Goal: Task Accomplishment & Management: Manage account settings

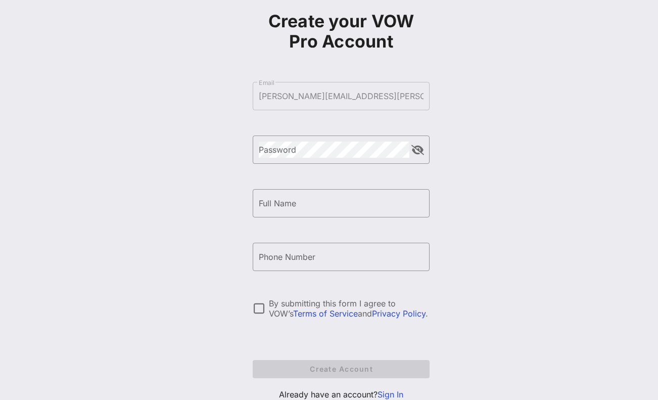
scroll to position [90, 0]
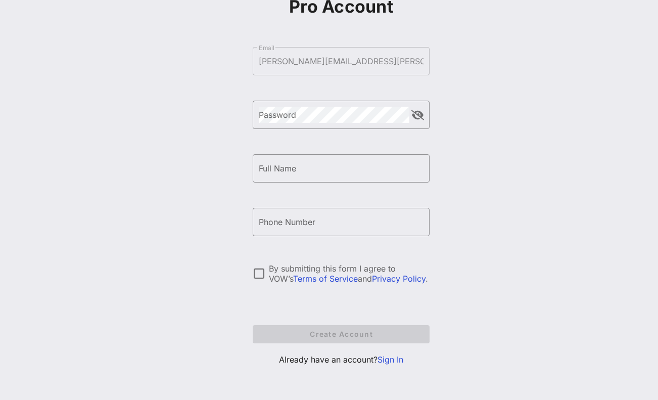
click at [390, 360] on link "Sign In" at bounding box center [391, 359] width 26 height 10
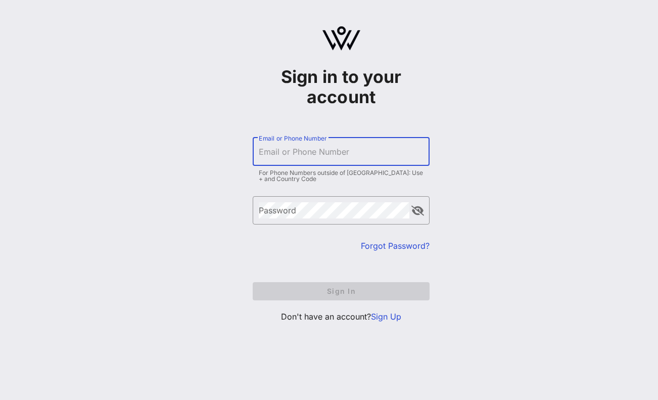
click at [328, 159] on input "Email or Phone Number" at bounding box center [341, 152] width 165 height 16
type input "[PERSON_NAME][EMAIL_ADDRESS][PERSON_NAME][DOMAIN_NAME]"
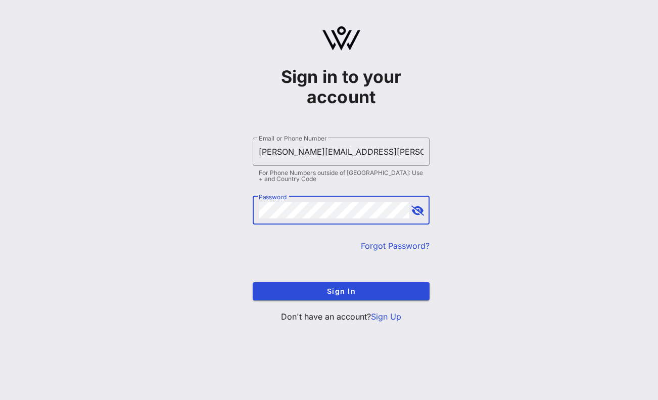
click at [253, 282] on button "Sign In" at bounding box center [341, 291] width 177 height 18
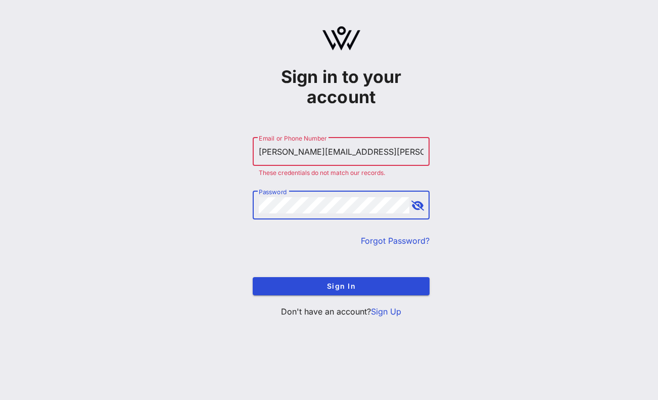
click at [378, 242] on link "Forgot Password?" at bounding box center [395, 241] width 69 height 10
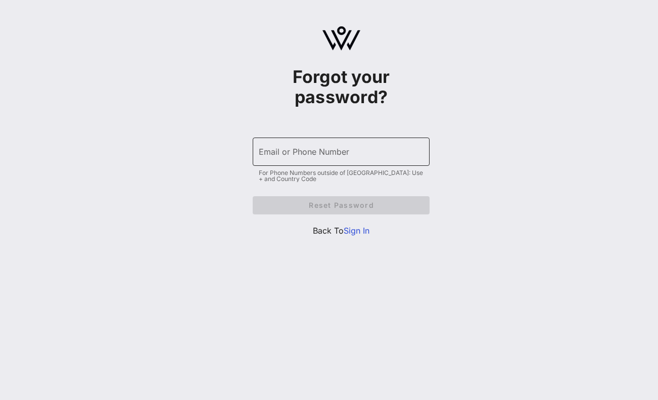
click at [367, 143] on div "Email or Phone Number" at bounding box center [341, 151] width 165 height 28
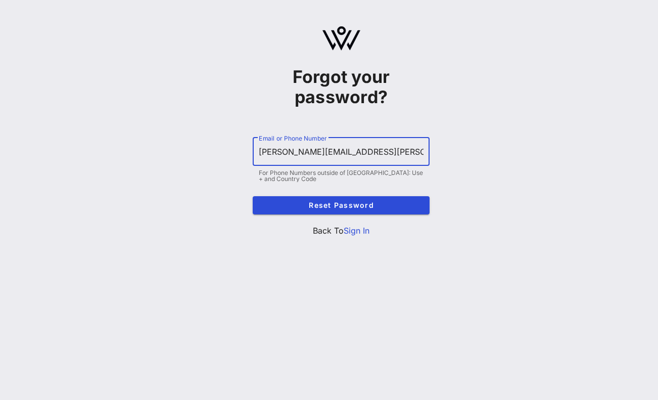
type input "madeleine.melhado@gmail.com"
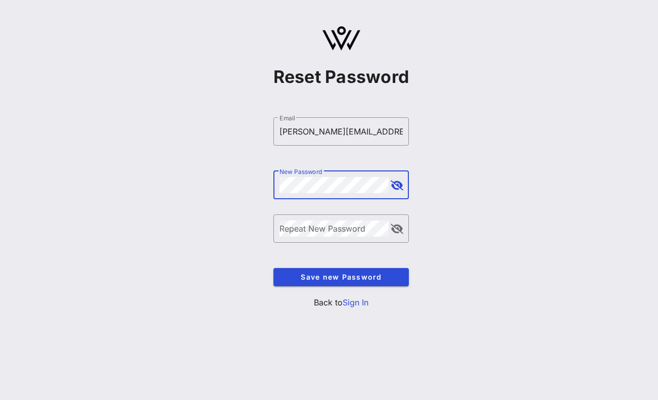
click at [403, 186] on div "​ New Password" at bounding box center [341, 185] width 136 height 28
click at [400, 185] on button "append icon" at bounding box center [397, 185] width 13 height 10
click at [398, 226] on button "append icon" at bounding box center [397, 229] width 12 height 10
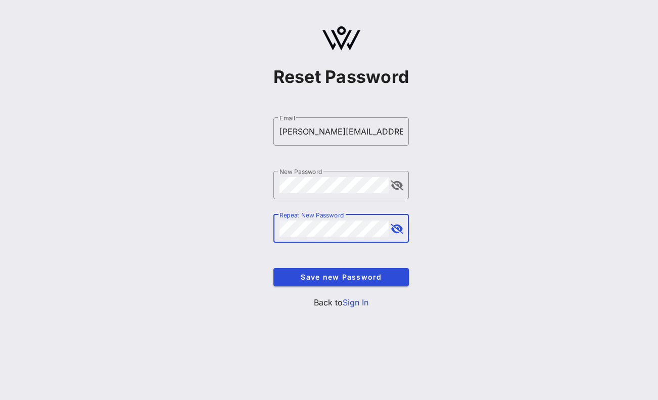
click at [397, 227] on button "append icon" at bounding box center [397, 229] width 13 height 10
click at [378, 272] on button "Save new Password" at bounding box center [341, 277] width 136 height 18
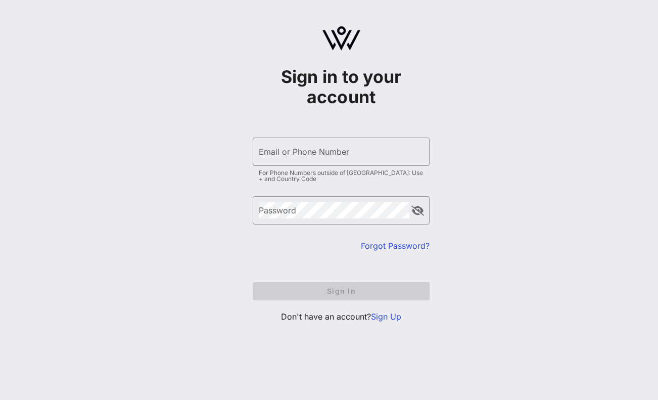
type input "[PERSON_NAME][EMAIL_ADDRESS][PERSON_NAME][DOMAIN_NAME]"
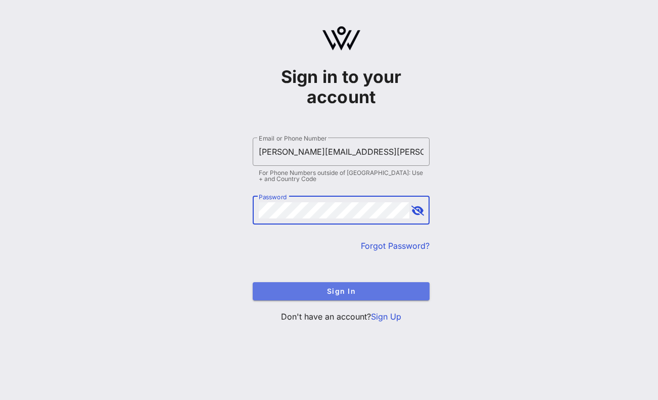
click at [355, 289] on span "Sign In" at bounding box center [341, 291] width 161 height 9
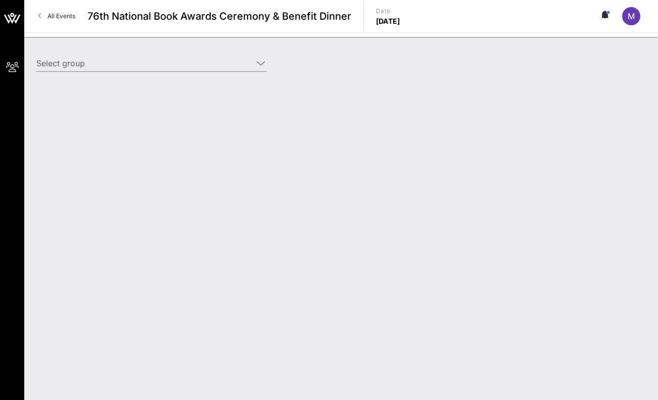
type input "Test MS (Test MS) [[PERSON_NAME], [PERSON_NAME][EMAIL_ADDRESS][PERSON_NAME][DOM…"
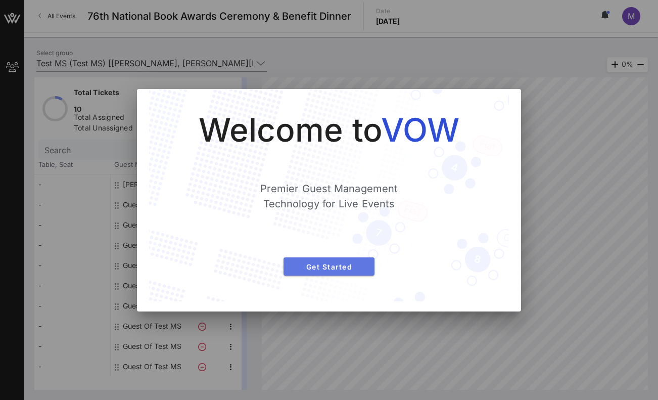
click at [348, 264] on span "Get Started" at bounding box center [329, 266] width 75 height 9
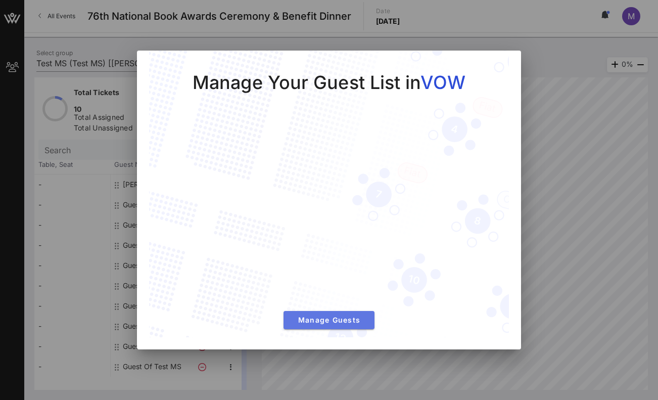
click at [326, 321] on span "Manage Guests" at bounding box center [329, 319] width 75 height 9
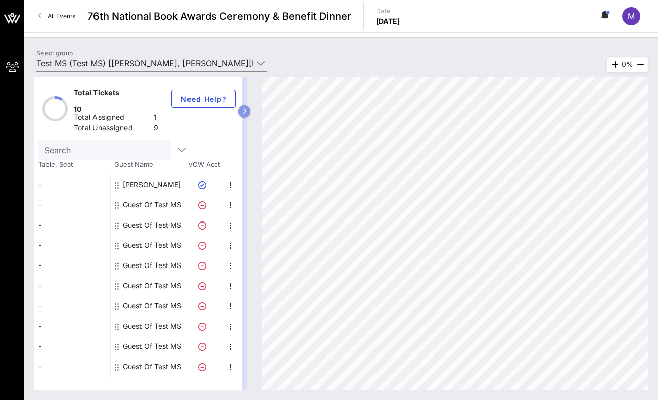
click at [242, 113] on icon "button" at bounding box center [244, 111] width 5 height 6
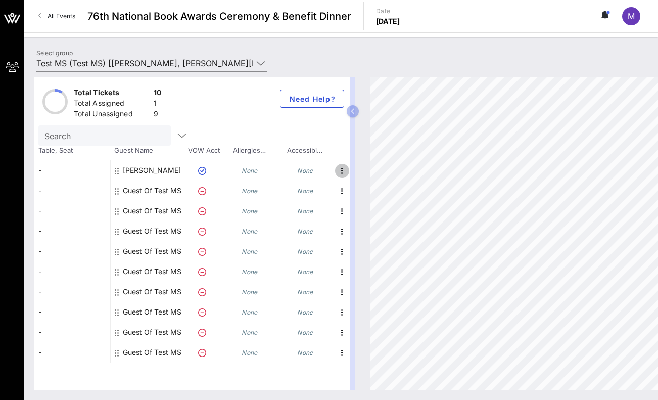
click at [340, 169] on icon "button" at bounding box center [342, 171] width 12 height 12
click at [353, 146] on div at bounding box center [352, 233] width 5 height 312
click at [351, 110] on icon "button" at bounding box center [353, 111] width 5 height 6
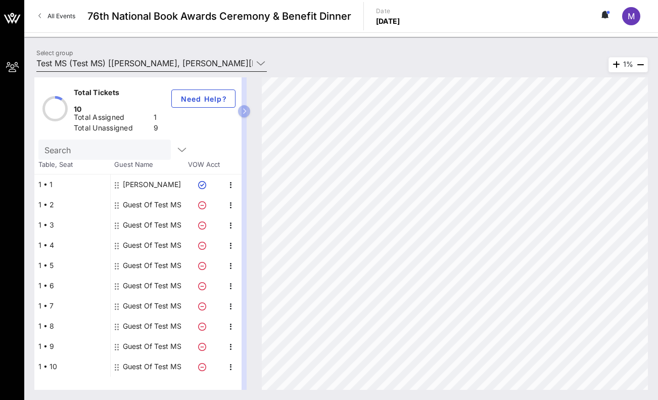
click at [261, 61] on icon at bounding box center [260, 63] width 9 height 12
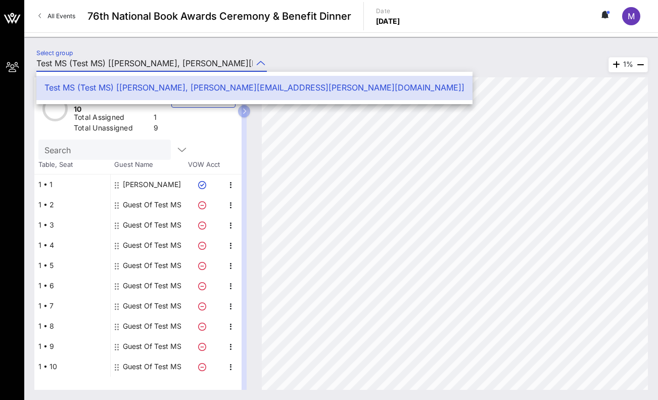
scroll to position [0, 59]
click at [262, 62] on icon at bounding box center [260, 63] width 9 height 12
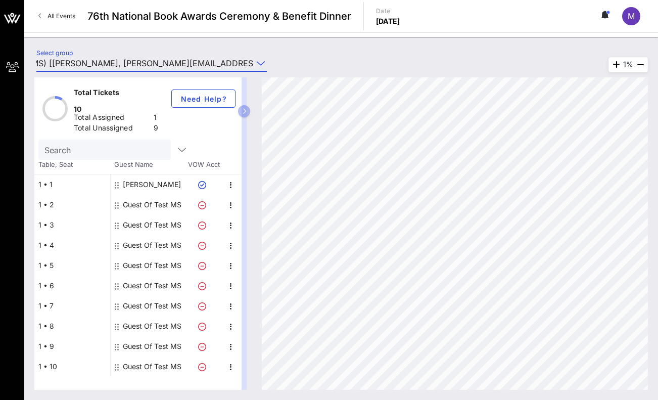
scroll to position [0, 0]
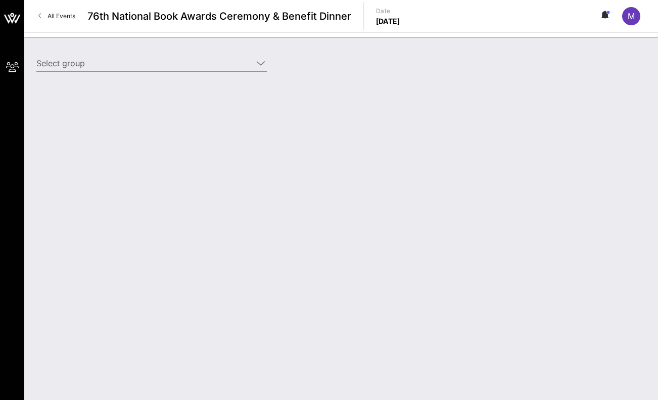
type input "Test MS (Test MS) [[PERSON_NAME], [PERSON_NAME][EMAIL_ADDRESS][PERSON_NAME][DOM…"
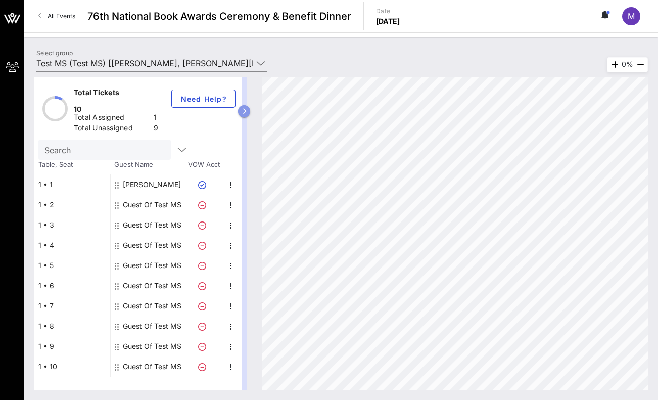
click at [248, 111] on button "button" at bounding box center [244, 111] width 12 height 12
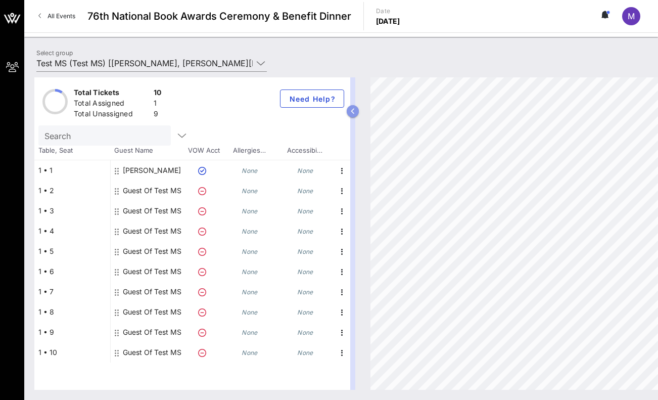
click at [349, 106] on button "button" at bounding box center [353, 111] width 12 height 12
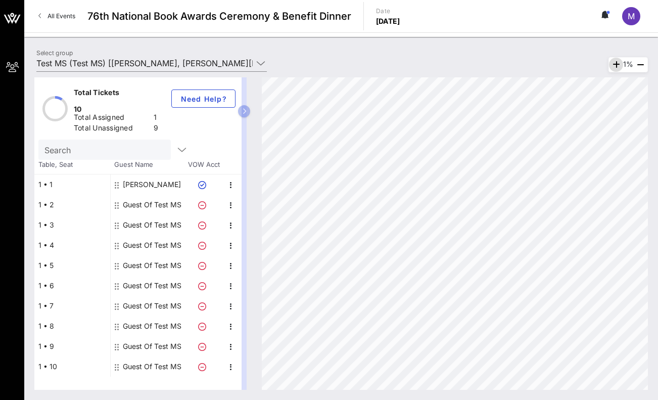
click at [613, 65] on icon "button" at bounding box center [616, 65] width 12 height 12
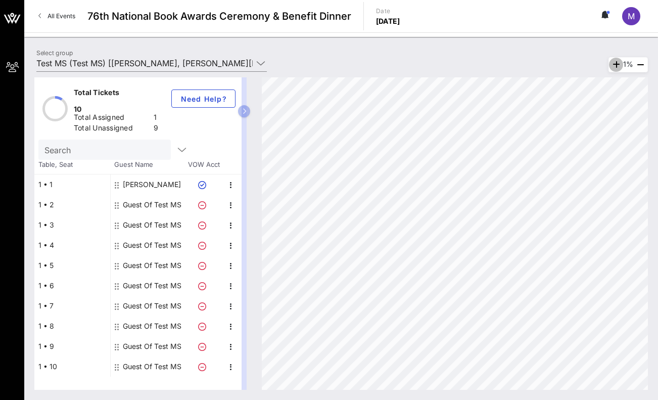
click at [613, 65] on icon "button" at bounding box center [616, 65] width 12 height 12
click at [613, 65] on icon "button" at bounding box center [615, 65] width 12 height 12
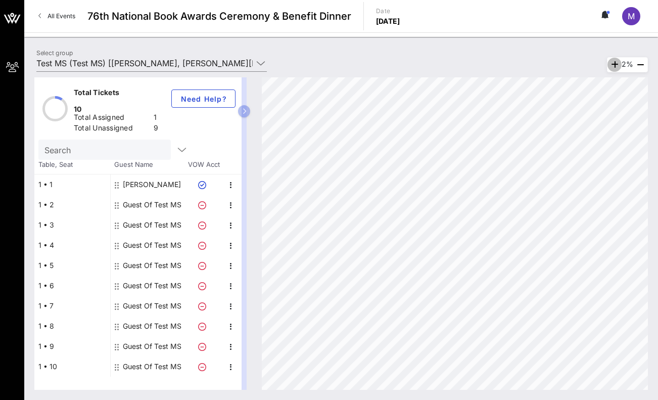
click at [613, 65] on icon "button" at bounding box center [615, 65] width 12 height 12
click at [612, 62] on icon "button" at bounding box center [615, 65] width 12 height 12
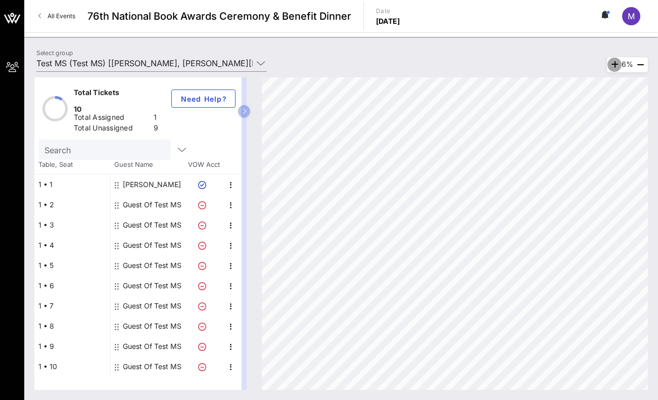
click at [612, 62] on icon "button" at bounding box center [615, 65] width 12 height 12
click at [612, 62] on icon "button" at bounding box center [612, 65] width 12 height 12
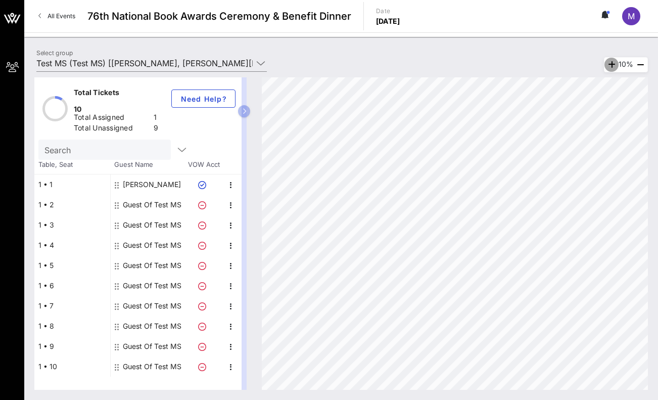
click at [612, 62] on icon "button" at bounding box center [612, 65] width 12 height 12
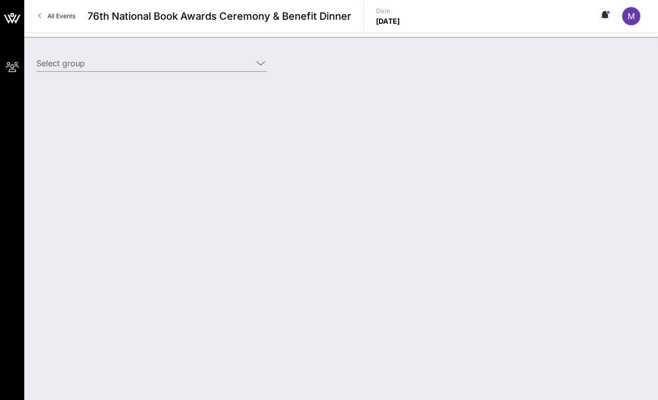
type input "Test MS (Test MS) [[PERSON_NAME], [PERSON_NAME][EMAIL_ADDRESS][PERSON_NAME][DOM…"
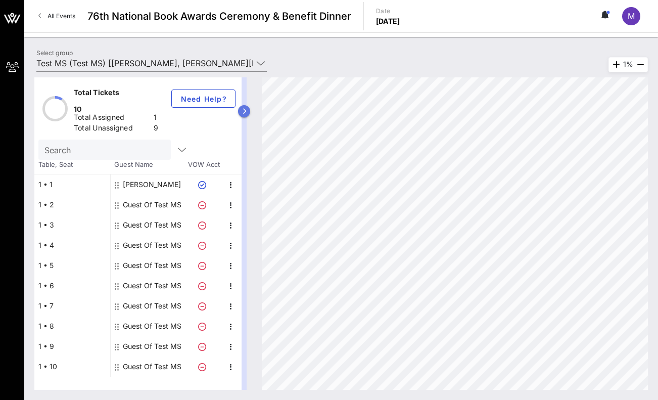
click at [243, 113] on icon "button" at bounding box center [244, 111] width 5 height 6
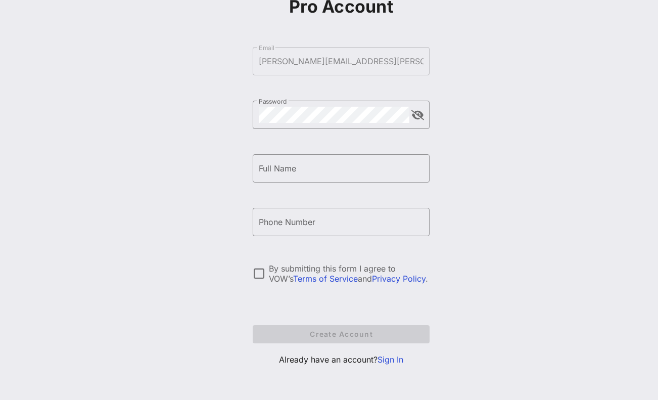
click at [390, 361] on link "Sign In" at bounding box center [391, 359] width 26 height 10
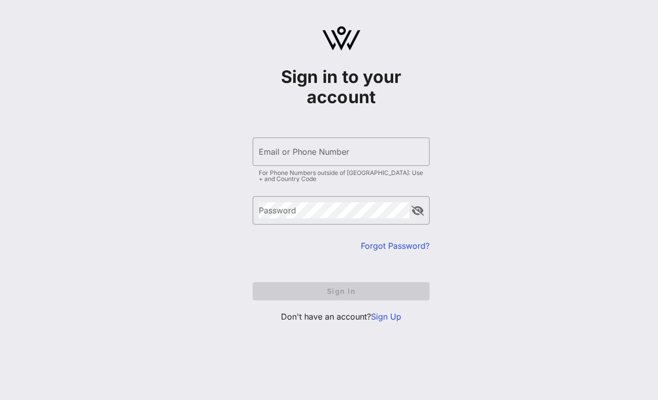
type input "madeleine.melhado@gmail.com"
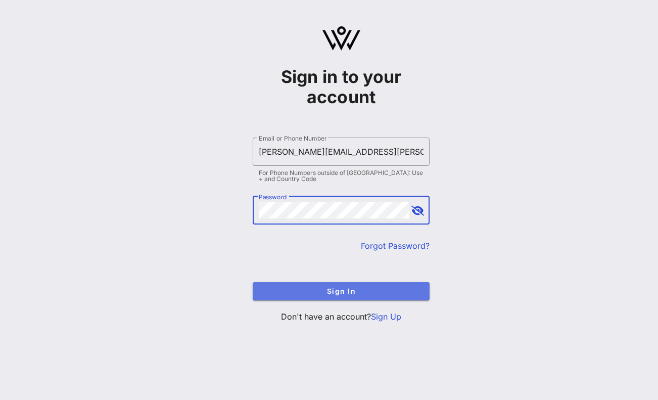
click at [346, 284] on button "Sign In" at bounding box center [341, 291] width 177 height 18
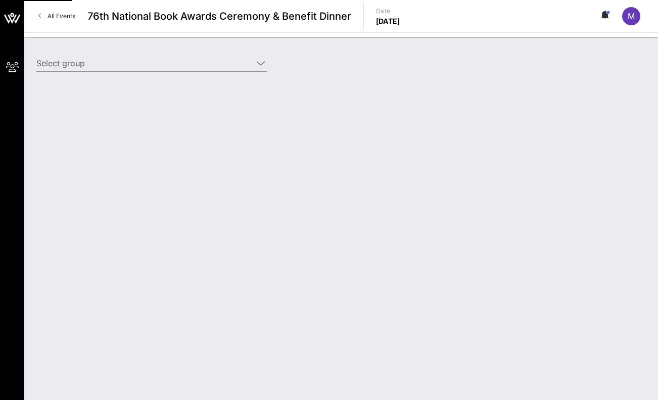
type input "Test MS (Test MS) [[PERSON_NAME], [PERSON_NAME][EMAIL_ADDRESS][PERSON_NAME][DOM…"
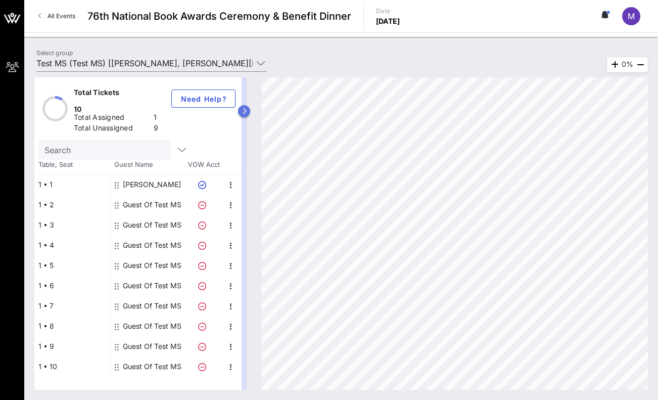
click at [242, 109] on icon "button" at bounding box center [244, 111] width 5 height 6
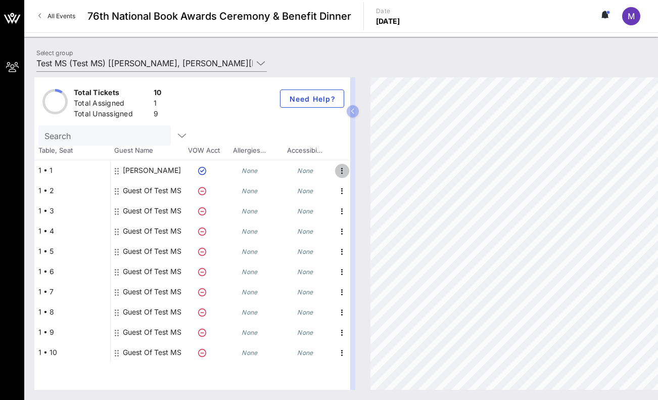
click at [341, 171] on icon "button" at bounding box center [342, 171] width 12 height 12
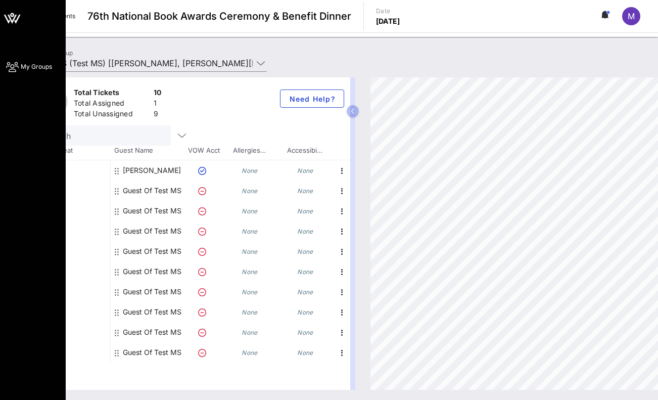
click at [13, 68] on icon at bounding box center [12, 67] width 13 height 2
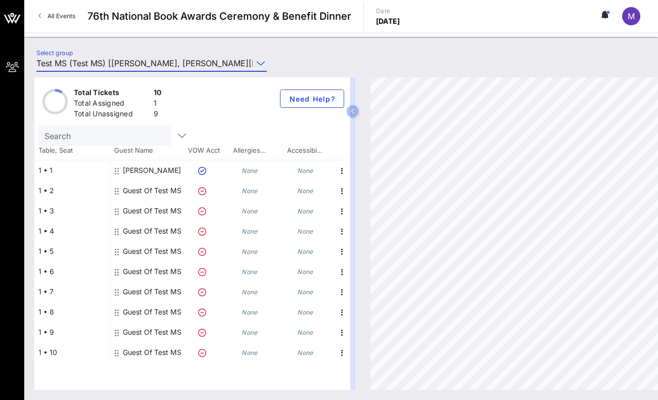
click at [176, 65] on input "Test MS (Test MS) [[PERSON_NAME], [PERSON_NAME][EMAIL_ADDRESS][PERSON_NAME][DOM…" at bounding box center [144, 63] width 216 height 16
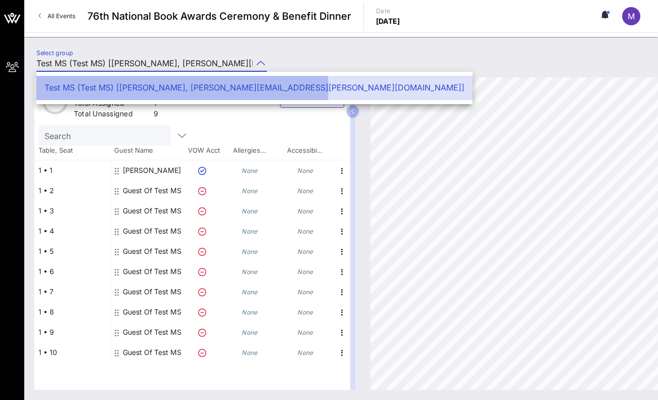
click at [234, 99] on div "Test MS (Test MS) [[PERSON_NAME], [PERSON_NAME][EMAIL_ADDRESS][PERSON_NAME][DOM…" at bounding box center [254, 88] width 436 height 24
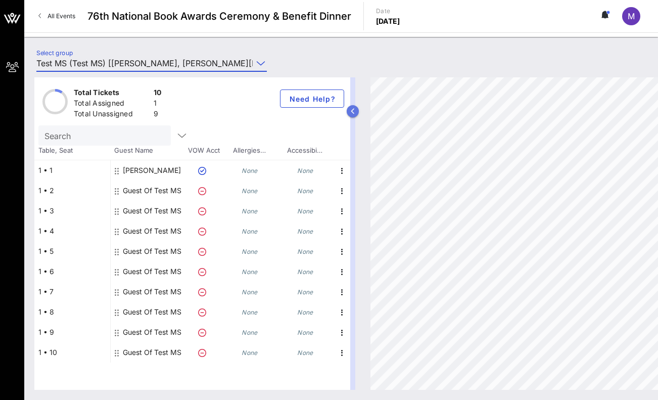
click at [351, 109] on icon "button" at bounding box center [353, 111] width 5 height 6
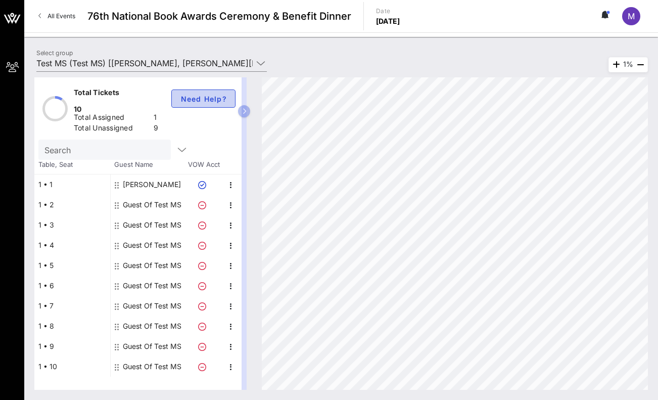
click at [211, 93] on button "Need Help?" at bounding box center [203, 98] width 64 height 18
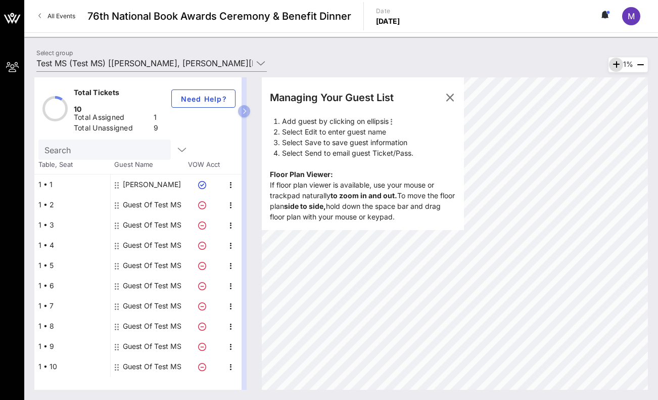
click at [613, 62] on icon "button" at bounding box center [616, 65] width 12 height 12
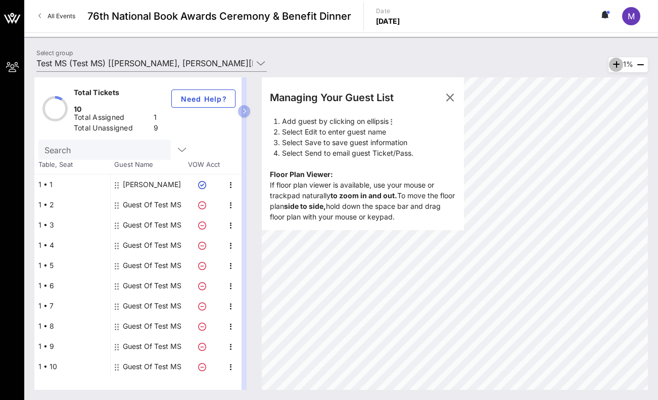
click at [613, 62] on icon "button" at bounding box center [616, 65] width 12 height 12
click at [613, 62] on icon "button" at bounding box center [615, 65] width 12 height 12
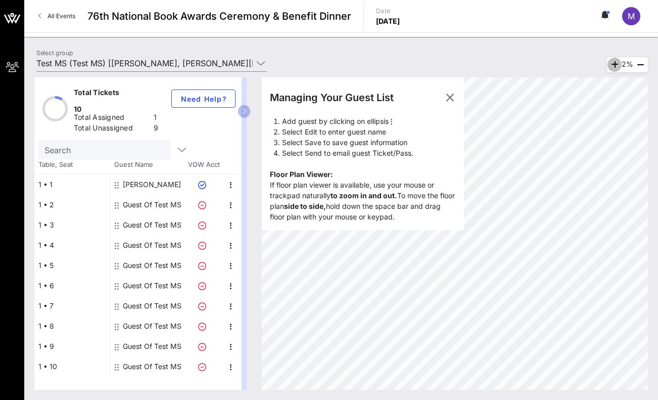
click at [613, 62] on icon "button" at bounding box center [615, 65] width 12 height 12
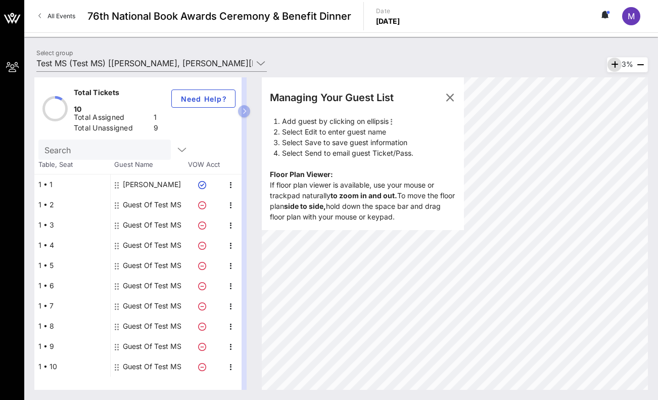
click at [613, 62] on icon "button" at bounding box center [615, 65] width 12 height 12
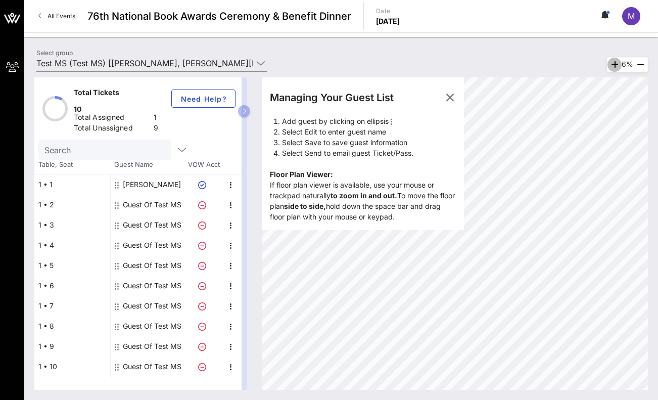
click at [613, 62] on icon "button" at bounding box center [615, 65] width 12 height 12
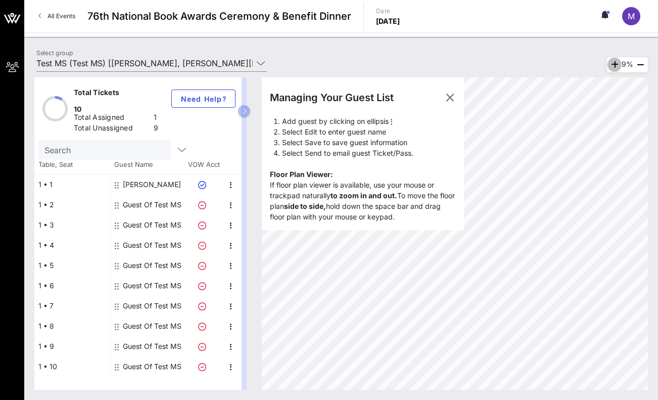
click at [613, 62] on icon "button" at bounding box center [615, 65] width 12 height 12
click at [613, 62] on icon "button" at bounding box center [613, 65] width 12 height 12
click at [613, 62] on icon "button" at bounding box center [612, 65] width 12 height 12
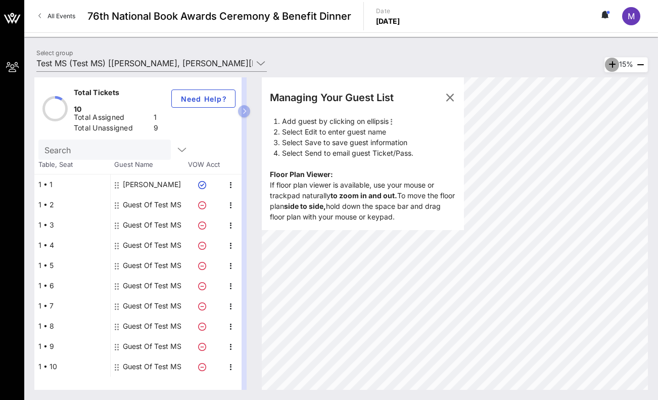
click at [613, 62] on icon "button" at bounding box center [612, 65] width 12 height 12
click at [613, 62] on span "button" at bounding box center [612, 65] width 14 height 12
click at [613, 62] on icon "button" at bounding box center [611, 65] width 12 height 12
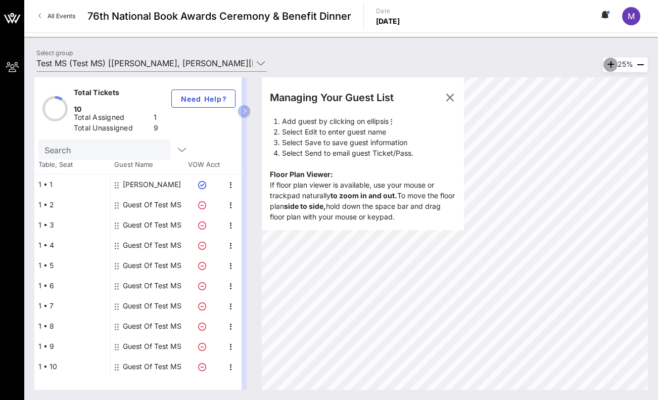
click at [613, 62] on span "button" at bounding box center [611, 65] width 14 height 12
click at [613, 62] on span "button" at bounding box center [610, 65] width 14 height 12
click at [613, 62] on icon "button" at bounding box center [610, 65] width 12 height 12
click at [613, 62] on icon "button" at bounding box center [612, 65] width 12 height 12
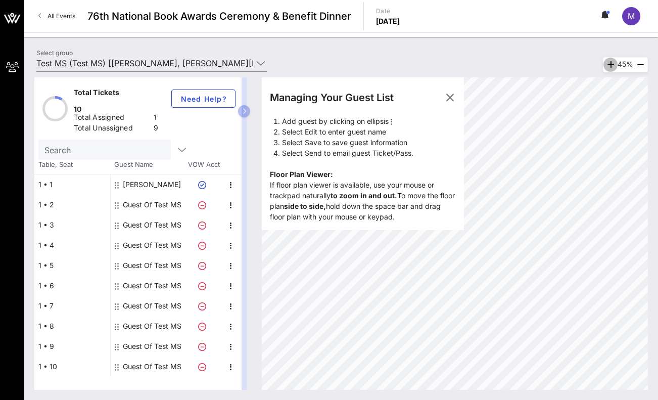
click at [613, 62] on span "button" at bounding box center [611, 65] width 14 height 12
click at [613, 62] on span "button" at bounding box center [610, 65] width 14 height 12
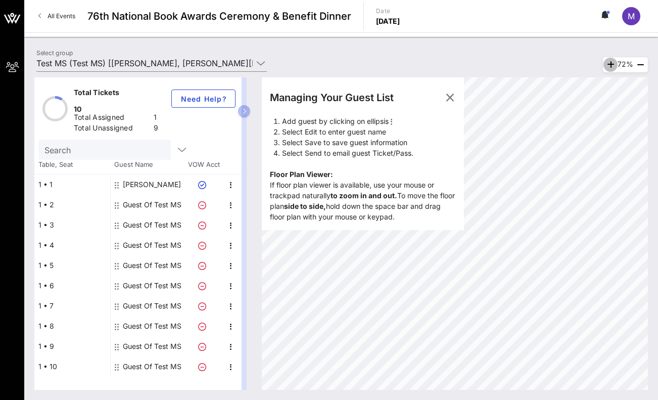
click at [613, 62] on icon "button" at bounding box center [611, 65] width 12 height 12
click at [613, 62] on span "button" at bounding box center [611, 65] width 14 height 12
click at [613, 62] on span "button" at bounding box center [610, 65] width 14 height 12
click at [613, 62] on icon "button" at bounding box center [610, 65] width 12 height 12
click at [613, 62] on div "106%" at bounding box center [624, 64] width 49 height 15
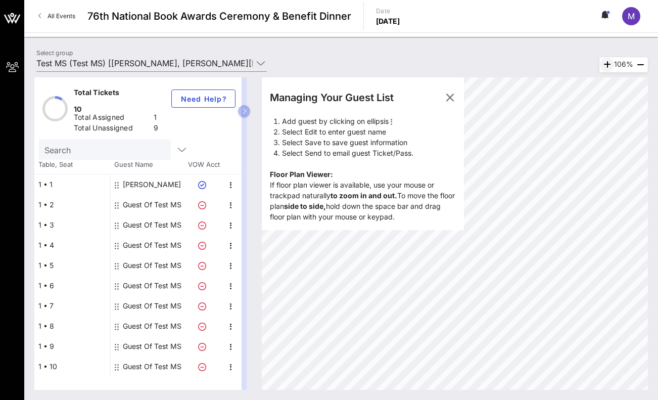
click at [613, 62] on div "106%" at bounding box center [624, 64] width 49 height 15
click at [658, 124] on html "My Groups 76th National Book Awards Ceremony & Benefit Dinner All Events 76th N…" at bounding box center [329, 200] width 658 height 400
click at [448, 98] on icon "button" at bounding box center [450, 97] width 12 height 12
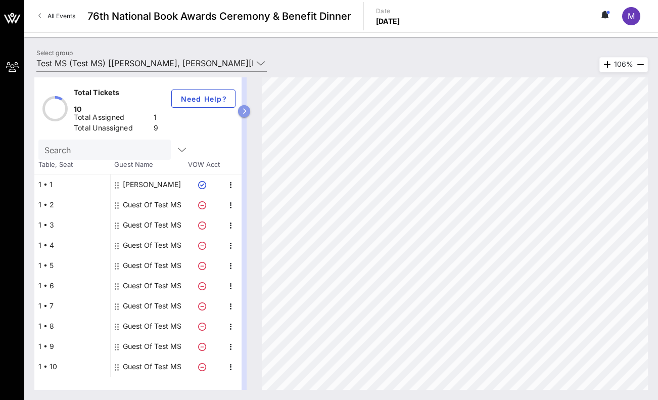
click at [240, 110] on button "button" at bounding box center [244, 111] width 12 height 12
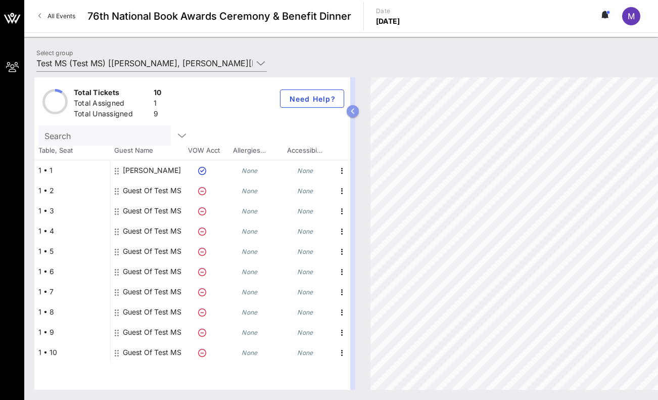
click at [354, 110] on icon "button" at bounding box center [353, 111] width 5 height 6
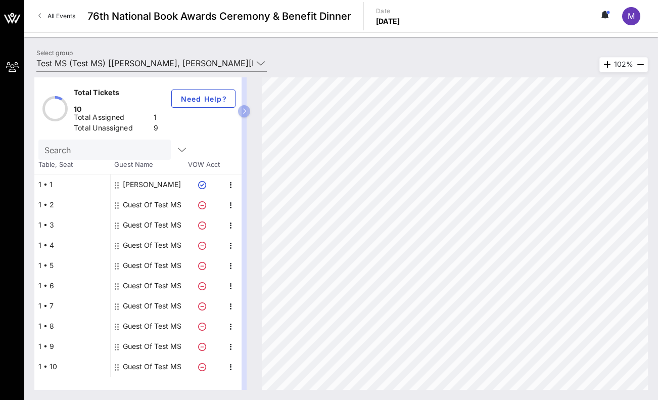
click at [441, 68] on div "Total Tickets 10 Total Assigned 1 Total Unassigned 9 Need Help? Search Table, S…" at bounding box center [341, 233] width 634 height 333
click at [601, 68] on icon "button" at bounding box center [607, 65] width 12 height 12
click at [603, 68] on icon "button" at bounding box center [609, 65] width 12 height 12
click at [601, 68] on icon "button" at bounding box center [607, 65] width 12 height 12
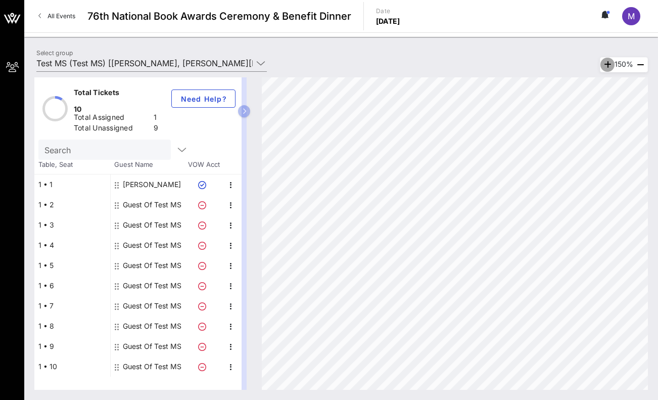
click at [602, 68] on icon "button" at bounding box center [608, 65] width 12 height 12
click at [603, 68] on icon "button" at bounding box center [609, 65] width 12 height 12
click at [601, 68] on icon "button" at bounding box center [607, 65] width 12 height 12
click at [245, 110] on icon "button" at bounding box center [244, 111] width 5 height 6
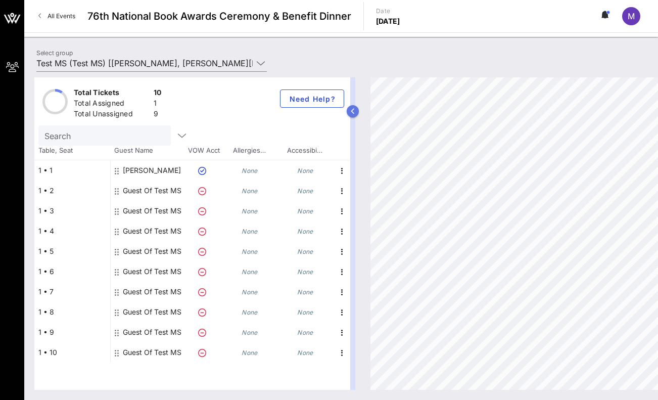
click at [347, 111] on button "button" at bounding box center [353, 111] width 12 height 12
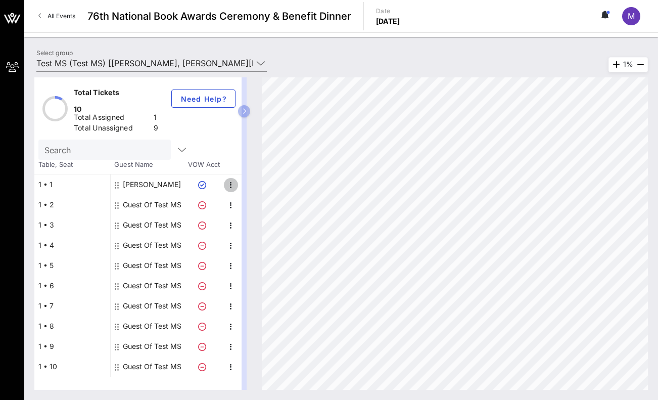
click at [232, 179] on icon "button" at bounding box center [231, 185] width 12 height 12
click at [233, 140] on div "Search" at bounding box center [137, 150] width 199 height 20
click at [175, 144] on span "button" at bounding box center [182, 150] width 14 height 12
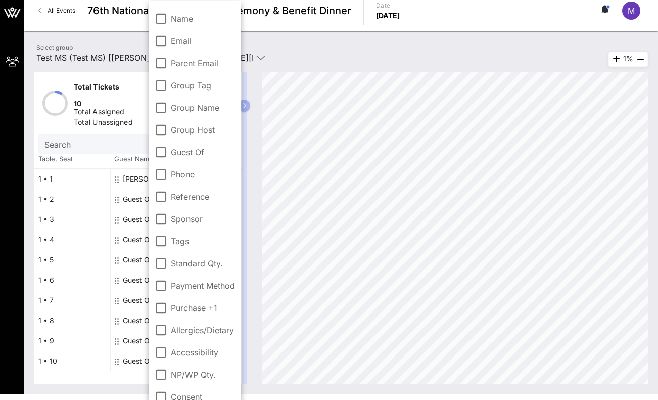
scroll to position [1, 0]
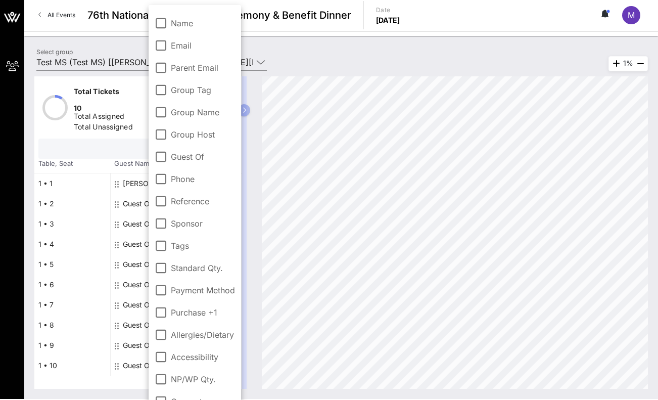
click at [113, 142] on input "text" at bounding box center [103, 148] width 118 height 13
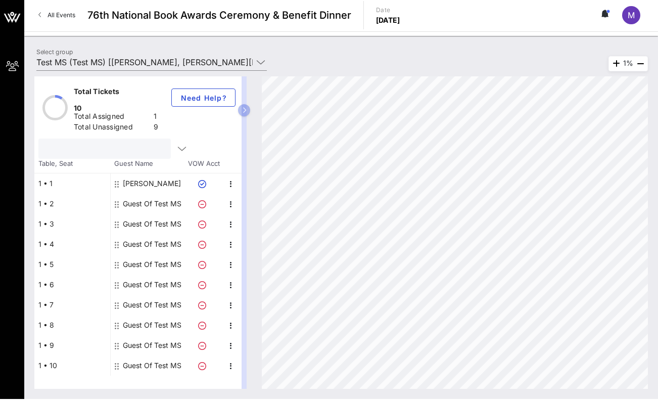
scroll to position [0, 0]
click at [176, 144] on icon "button" at bounding box center [182, 150] width 12 height 12
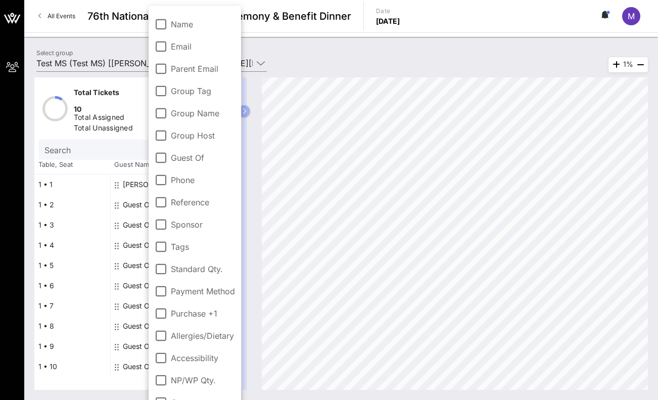
click at [259, 271] on div "1%" at bounding box center [450, 233] width 396 height 312
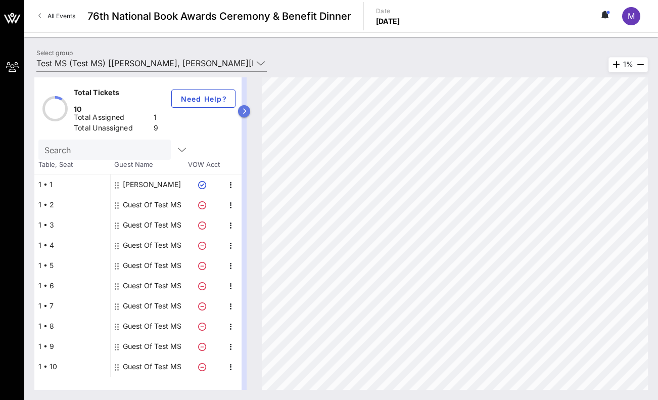
click at [246, 113] on icon "button" at bounding box center [244, 111] width 5 height 6
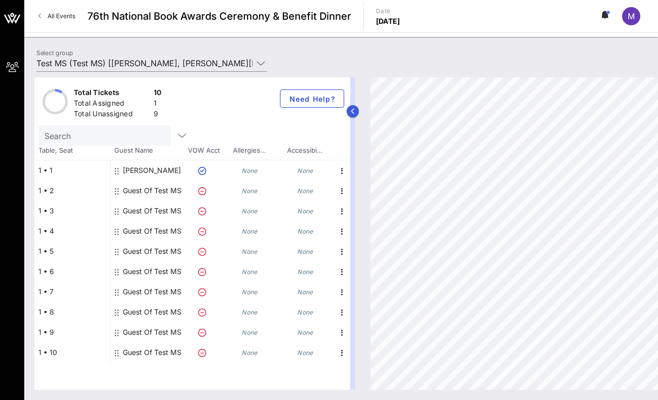
click at [246, 113] on div "Total Tickets 10 Total Assigned 1 Total Unassigned 9 Need Help?" at bounding box center [192, 101] width 316 height 48
click at [344, 169] on icon "button" at bounding box center [342, 171] width 12 height 12
click at [363, 172] on div "Edit" at bounding box center [367, 174] width 20 height 8
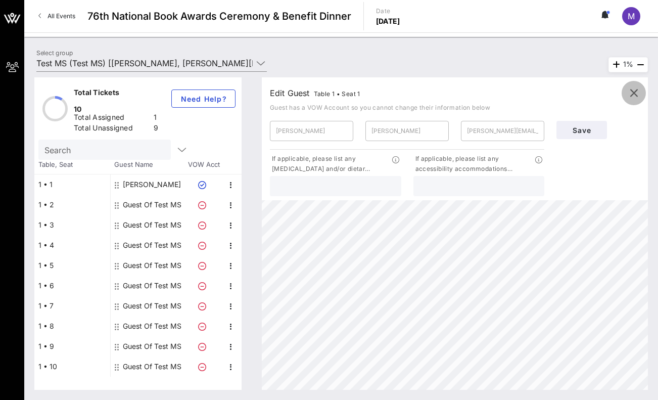
click at [634, 86] on button "button" at bounding box center [634, 93] width 24 height 24
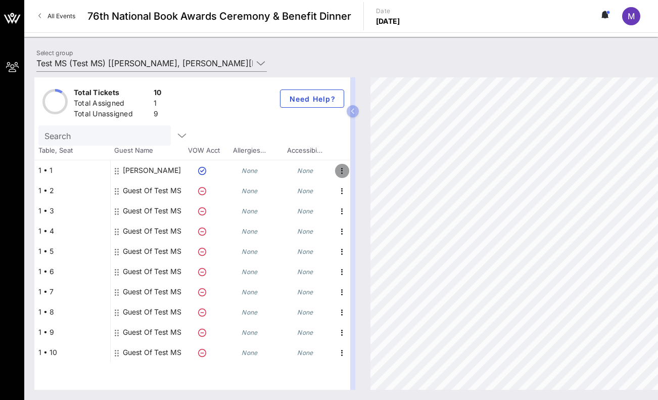
click at [338, 167] on icon "button" at bounding box center [342, 171] width 12 height 12
click at [363, 168] on div "Edit" at bounding box center [367, 174] width 20 height 16
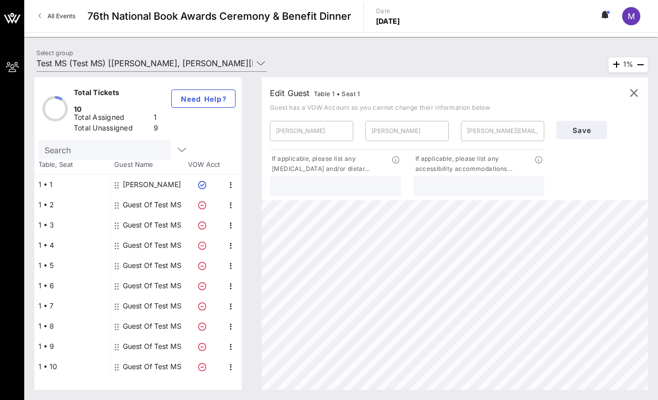
click at [338, 179] on input "text" at bounding box center [335, 185] width 119 height 13
click at [367, 186] on input "Celery, fennel, almonds, apples, cherries & peaches" at bounding box center [335, 185] width 119 height 13
click at [447, 184] on input "text" at bounding box center [479, 185] width 119 height 13
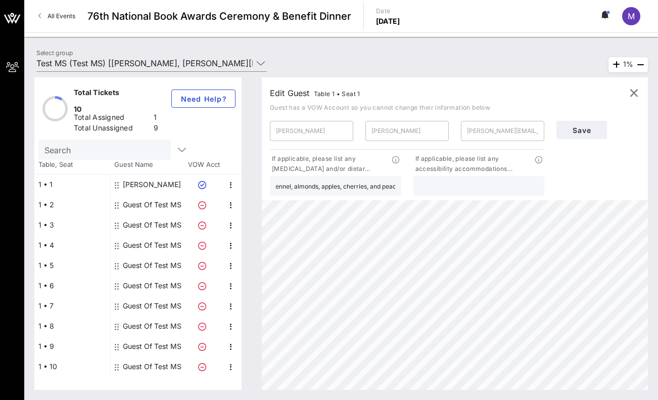
scroll to position [0, 0]
click at [278, 188] on input "Celery, fennel, almonds, apples, cherries, and peaches" at bounding box center [335, 185] width 119 height 13
type input "Severe allergy to celery, fennel, almonds, apples, cherries, and peaches"
click at [466, 192] on input "text" at bounding box center [479, 185] width 119 height 13
type input "n/a"
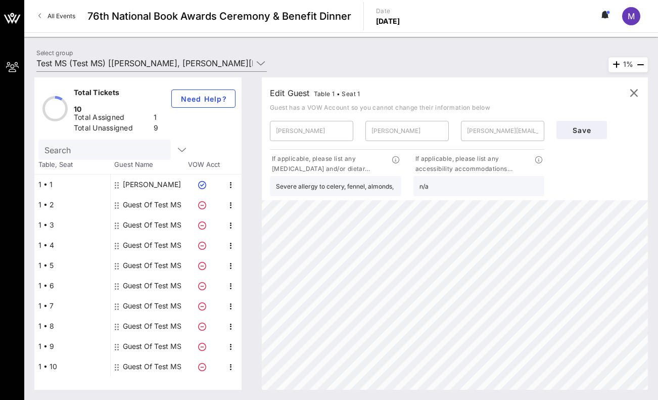
click at [534, 159] on p "If applicable, please list any accessibility accommodations…" at bounding box center [474, 164] width 122 height 20
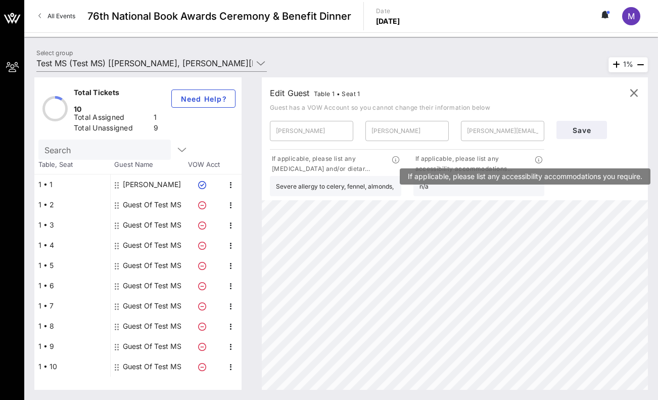
click at [536, 159] on icon at bounding box center [538, 159] width 7 height 7
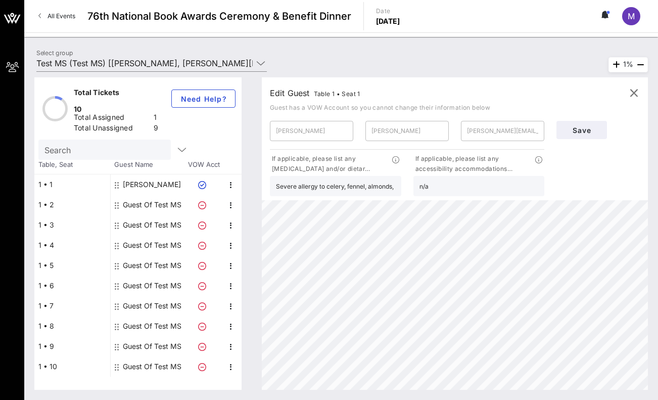
click at [494, 162] on p "If applicable, please list any accessibility accommodations…" at bounding box center [474, 164] width 122 height 20
click at [592, 130] on span "Save" at bounding box center [582, 130] width 34 height 9
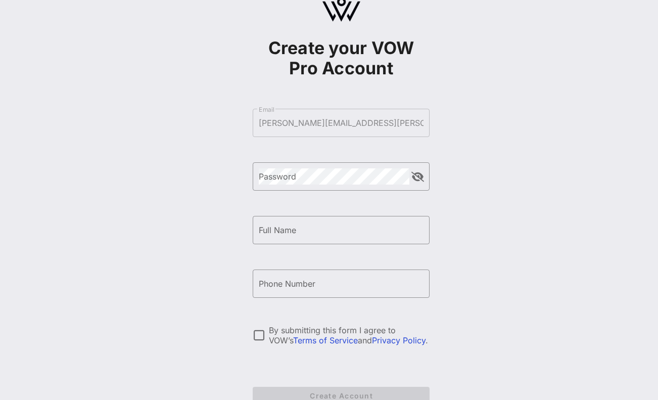
scroll to position [90, 0]
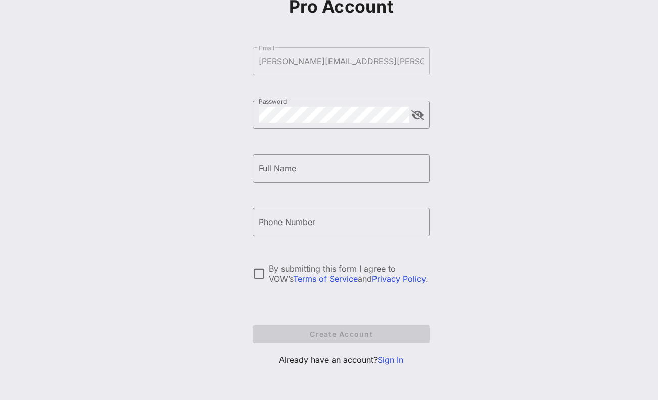
click at [398, 361] on link "Sign In" at bounding box center [391, 359] width 26 height 10
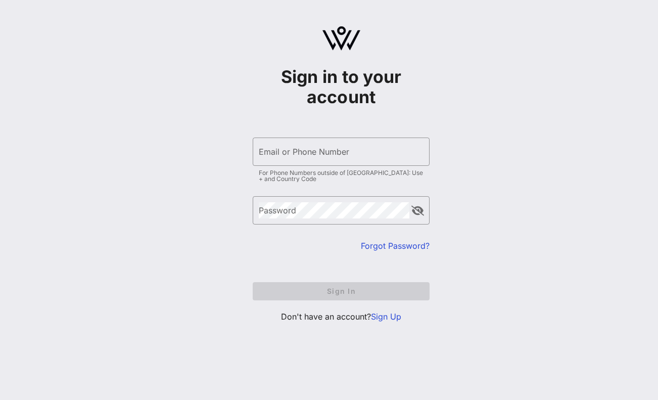
type input "[PERSON_NAME][EMAIL_ADDRESS][PERSON_NAME][DOMAIN_NAME]"
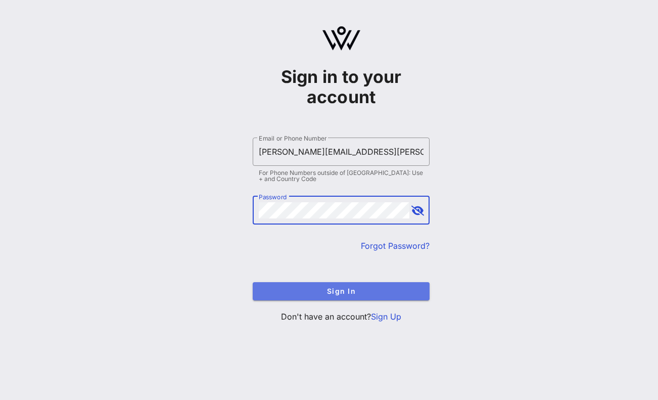
click at [332, 285] on button "Sign In" at bounding box center [341, 291] width 177 height 18
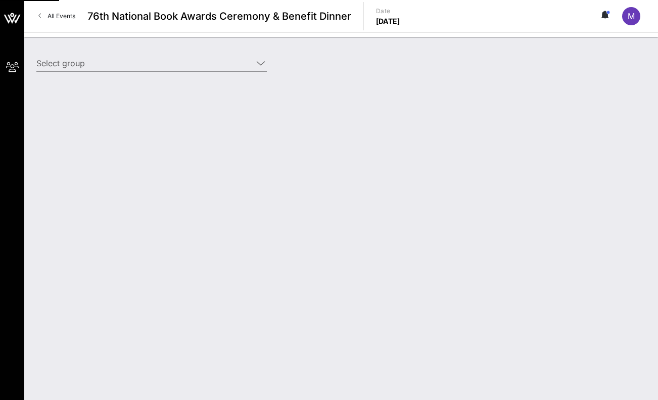
type input "Test MS (Test MS) [[PERSON_NAME], [PERSON_NAME][EMAIL_ADDRESS][PERSON_NAME][DOM…"
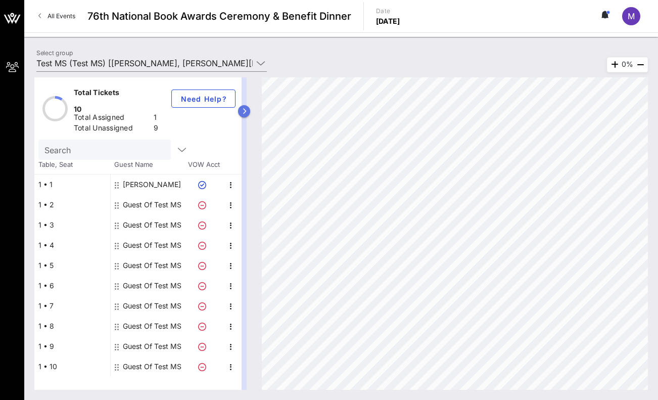
click at [244, 112] on icon "button" at bounding box center [244, 111] width 5 height 6
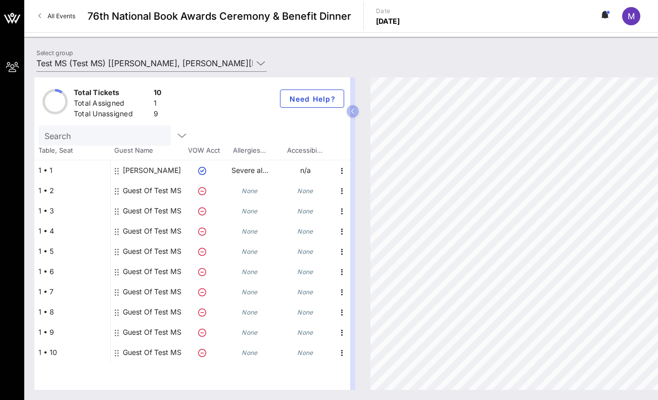
click at [51, 189] on div "1 • 2" at bounding box center [72, 190] width 76 height 20
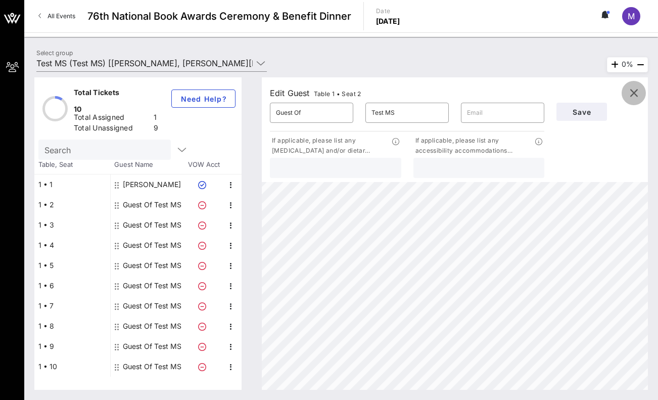
click at [631, 96] on icon "button" at bounding box center [634, 93] width 12 height 12
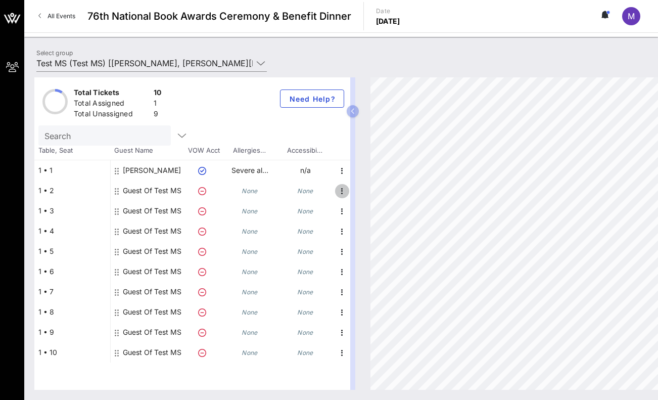
click at [342, 189] on icon "button" at bounding box center [342, 191] width 12 height 12
click at [362, 195] on div "Edit" at bounding box center [367, 194] width 20 height 8
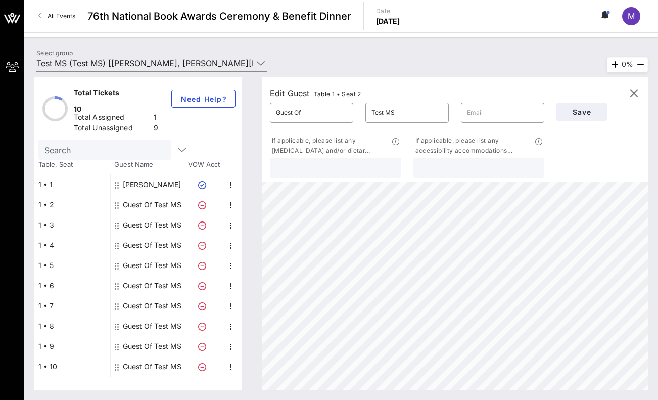
click at [336, 88] on div "Edit Guest Table 1 • Seat 2" at bounding box center [315, 93] width 91 height 14
click at [348, 90] on span "Table 1 • Seat 2" at bounding box center [338, 94] width 48 height 8
click at [466, 95] on div "Edit Guest Table 1 • Seat 2" at bounding box center [455, 92] width 370 height 15
click at [633, 95] on icon "button" at bounding box center [634, 93] width 12 height 12
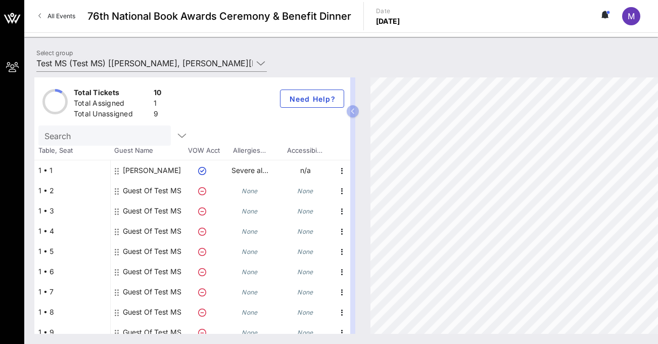
click at [631, 14] on span "M" at bounding box center [631, 16] width 7 height 10
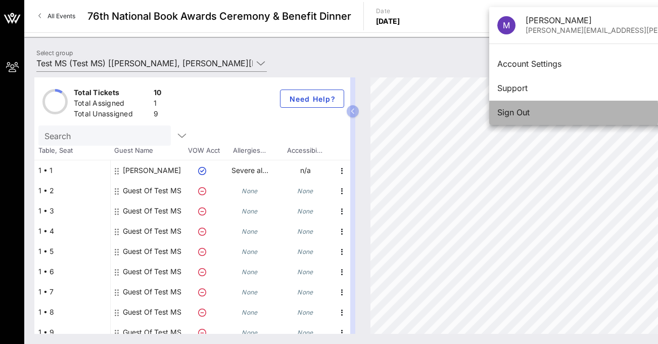
click at [525, 113] on div "Sign Out" at bounding box center [630, 113] width 266 height 10
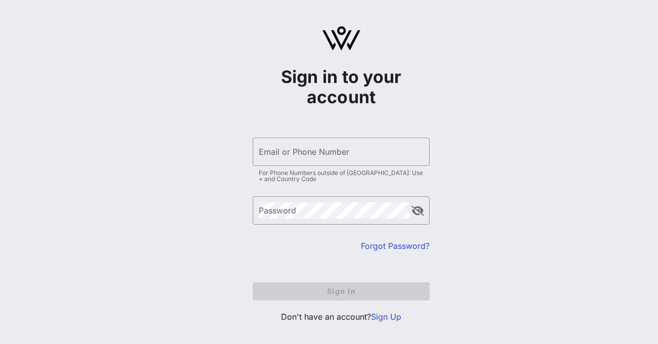
type input "[PERSON_NAME][EMAIL_ADDRESS][PERSON_NAME][DOMAIN_NAME]"
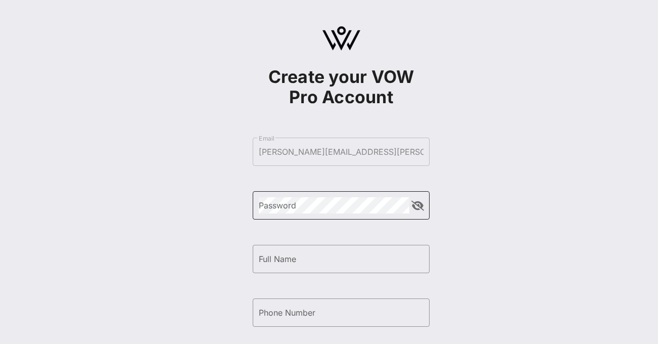
scroll to position [147, 0]
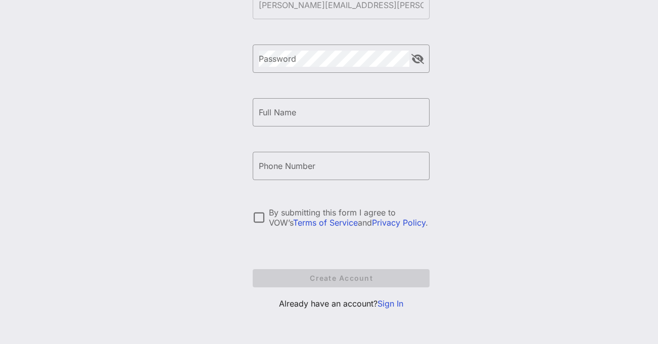
click at [395, 303] on link "Sign In" at bounding box center [391, 303] width 26 height 10
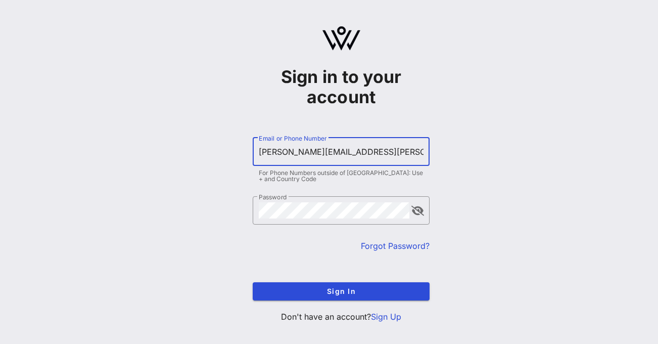
click at [290, 152] on input "[PERSON_NAME][EMAIL_ADDRESS][PERSON_NAME][DOMAIN_NAME]" at bounding box center [341, 152] width 165 height 16
click at [331, 149] on input "[PERSON_NAME][EMAIL_ADDRESS][PERSON_NAME][DOMAIN_NAME]" at bounding box center [341, 152] width 165 height 16
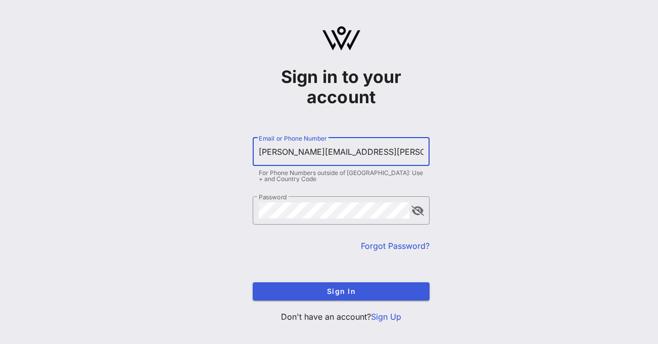
type input "[PERSON_NAME][EMAIL_ADDRESS][PERSON_NAME][DOMAIN_NAME]"
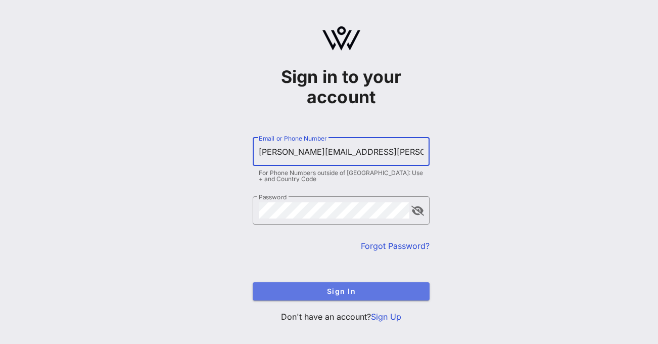
click at [350, 292] on span "Sign In" at bounding box center [341, 291] width 161 height 9
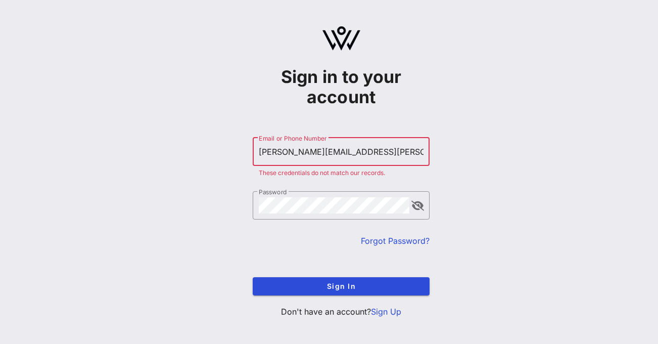
click at [399, 240] on link "Forgot Password?" at bounding box center [395, 241] width 69 height 10
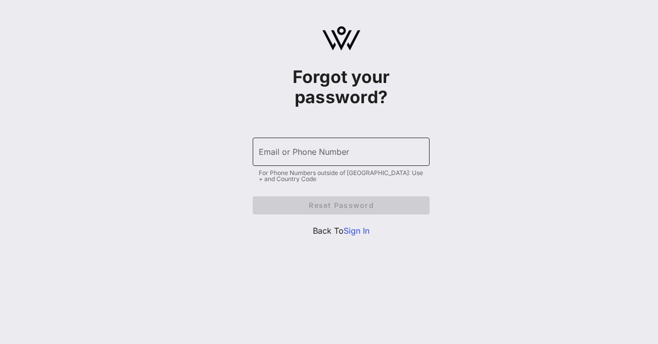
click at [362, 165] on div "Email or Phone Number" at bounding box center [341, 151] width 165 height 28
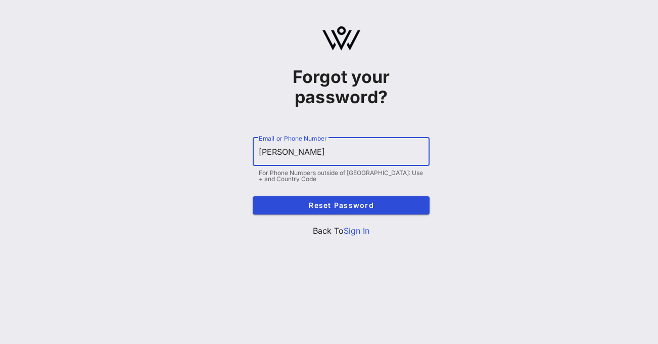
type input "[PERSON_NAME][EMAIL_ADDRESS][PERSON_NAME][DOMAIN_NAME]"
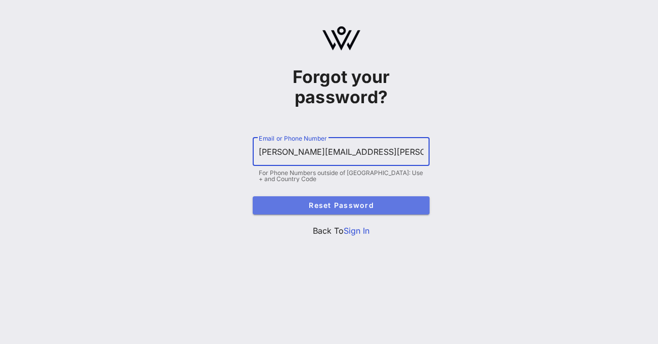
click at [346, 201] on span "Reset Password" at bounding box center [341, 205] width 161 height 9
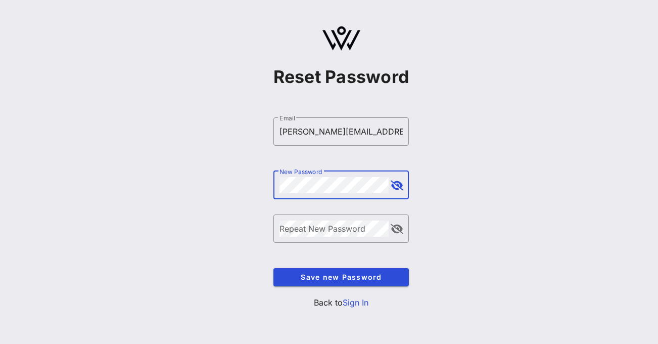
click at [400, 182] on button "append icon" at bounding box center [397, 185] width 13 height 10
click at [340, 225] on div "Repeat New Password" at bounding box center [335, 228] width 110 height 28
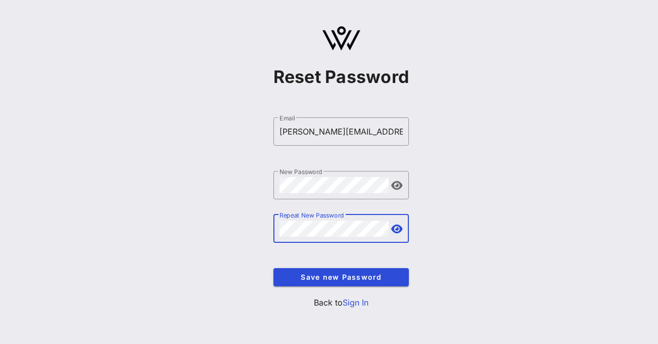
click at [444, 218] on div "Reset Password ​ Email [PERSON_NAME][EMAIL_ADDRESS][PERSON_NAME][DOMAIN_NAME] ​…" at bounding box center [341, 171] width 634 height 343
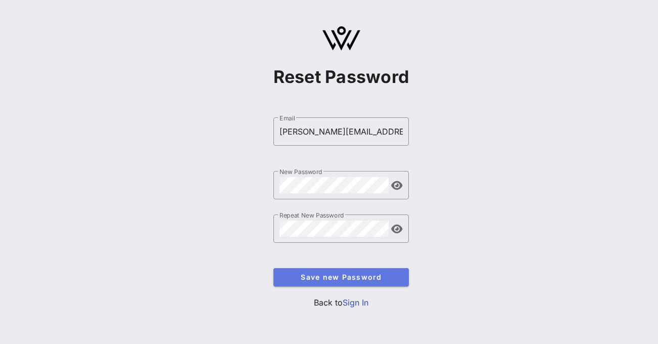
click at [367, 272] on button "Save new Password" at bounding box center [341, 277] width 136 height 18
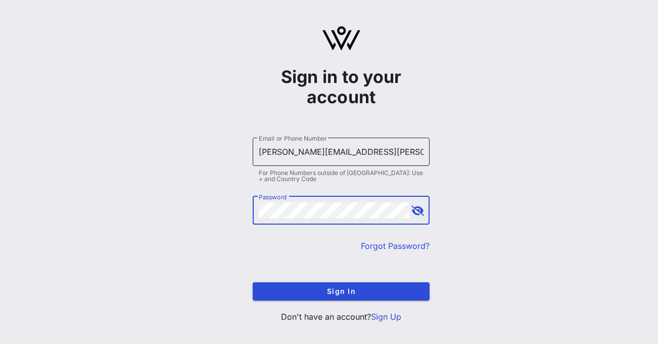
click at [304, 151] on input "[PERSON_NAME][EMAIL_ADDRESS][PERSON_NAME][DOMAIN_NAME]" at bounding box center [341, 152] width 165 height 16
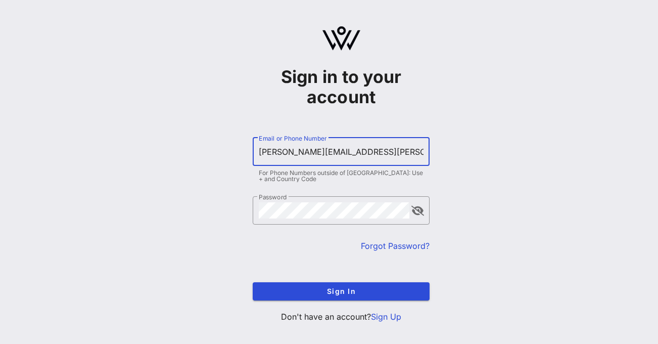
click at [304, 151] on input "[PERSON_NAME][EMAIL_ADDRESS][PERSON_NAME][DOMAIN_NAME]" at bounding box center [341, 152] width 165 height 16
type input "[PERSON_NAME][EMAIL_ADDRESS][PERSON_NAME][DOMAIN_NAME]"
click at [253, 282] on button "Sign In" at bounding box center [341, 291] width 177 height 18
